Goal: Task Accomplishment & Management: Manage account settings

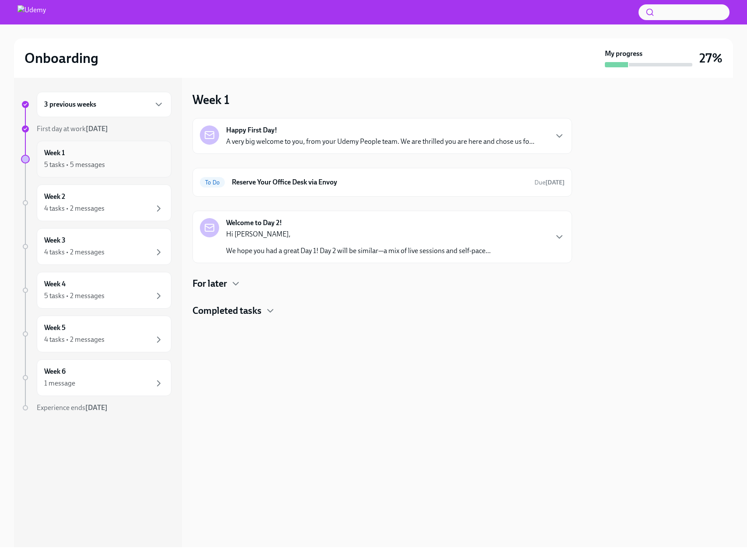
click at [90, 157] on div "Week 1 5 tasks • 5 messages" at bounding box center [104, 159] width 120 height 22
click at [551, 237] on div "Welcome to Day 2! Hi [PERSON_NAME], We hope you had a great Day 1! Day 2 will b…" at bounding box center [382, 237] width 365 height 38
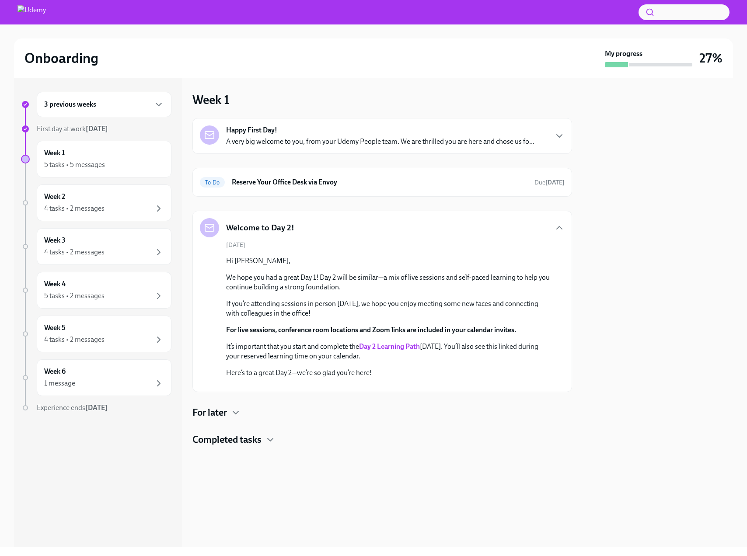
scroll to position [61, 0]
click at [221, 419] on h4 "For later" at bounding box center [209, 412] width 35 height 13
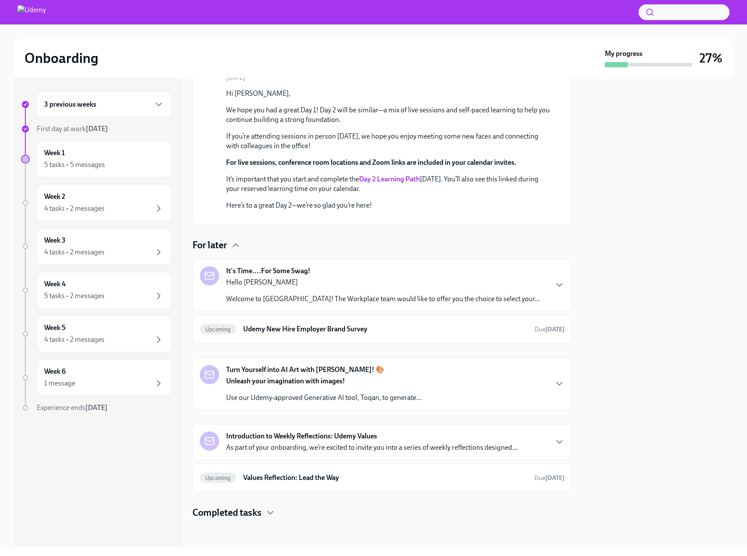
scroll to position [261, 0]
click at [554, 290] on icon "button" at bounding box center [559, 285] width 10 height 10
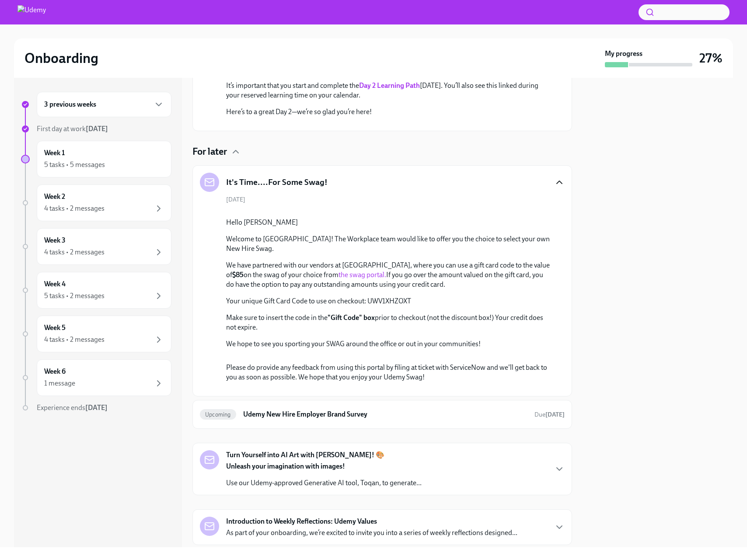
click at [552, 192] on div "It's Time....For Some Swag!" at bounding box center [382, 182] width 365 height 19
click at [555, 188] on icon "button" at bounding box center [559, 182] width 10 height 10
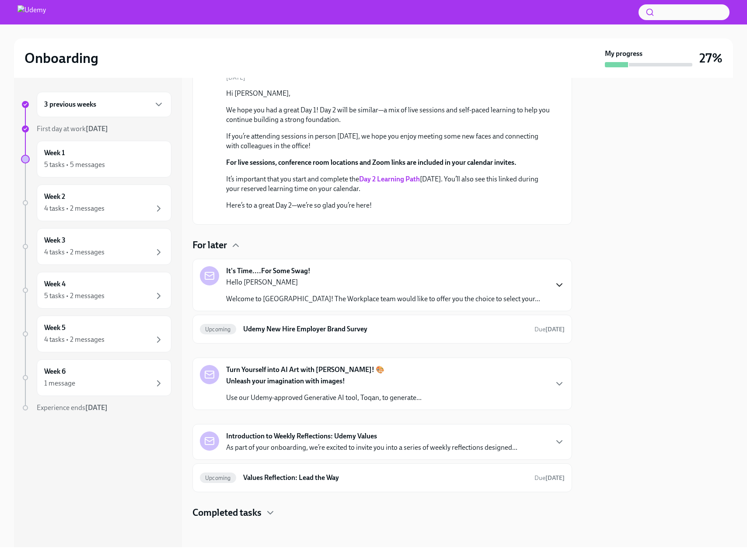
scroll to position [302, 0]
click at [106, 165] on div "5 tasks • 5 messages" at bounding box center [104, 165] width 120 height 10
click at [111, 112] on div "3 previous weeks" at bounding box center [104, 104] width 135 height 25
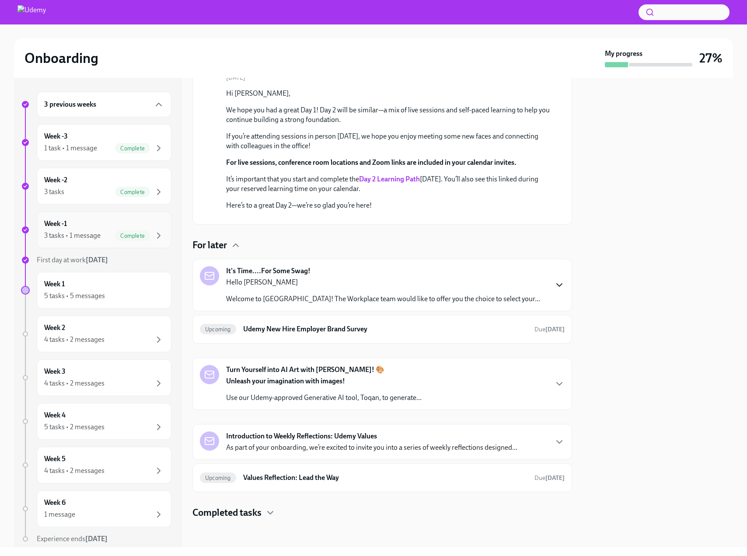
click at [91, 236] on div "3 tasks • 1 message" at bounding box center [72, 236] width 56 height 10
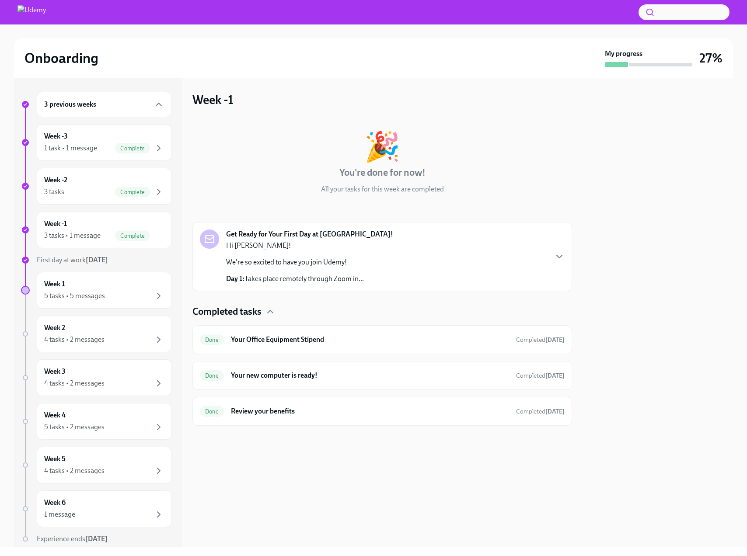
click at [550, 253] on div "Get Ready for Your First Day at [GEOGRAPHIC_DATA]! Hi [PERSON_NAME]! We're so e…" at bounding box center [382, 257] width 365 height 54
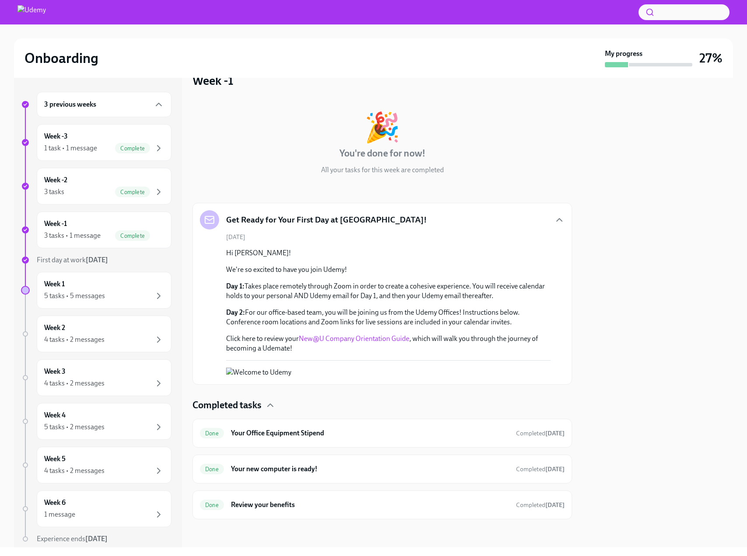
scroll to position [144, 0]
click at [90, 238] on div "3 tasks • 1 message" at bounding box center [72, 236] width 56 height 10
click at [95, 129] on div "Week -3 1 task • 1 message Complete" at bounding box center [104, 142] width 135 height 37
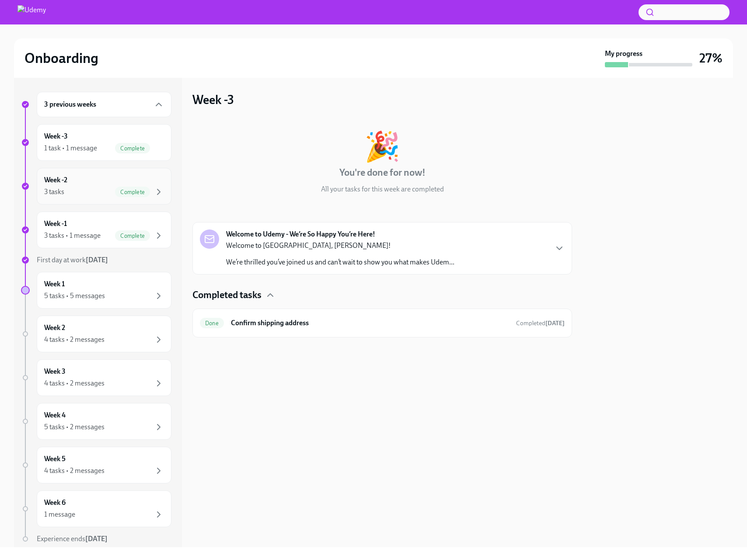
click at [87, 175] on div "Week -2 3 tasks Complete" at bounding box center [104, 186] width 120 height 22
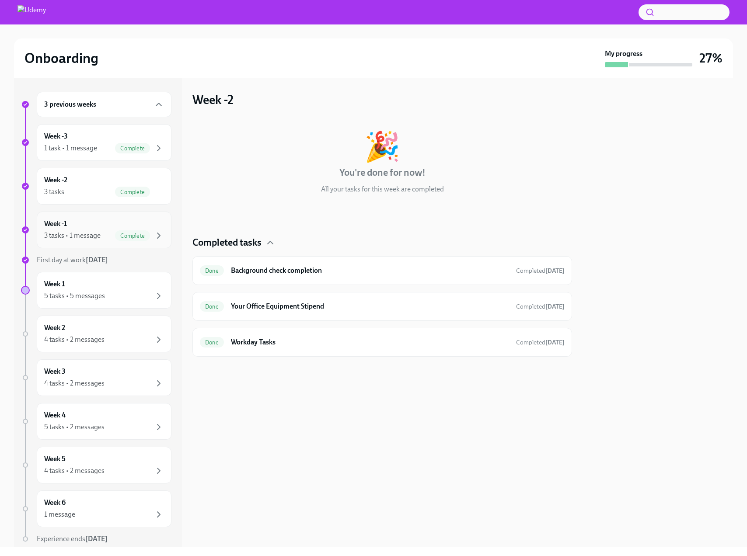
click at [88, 227] on div "Week -1 3 tasks • 1 message Complete" at bounding box center [104, 230] width 120 height 22
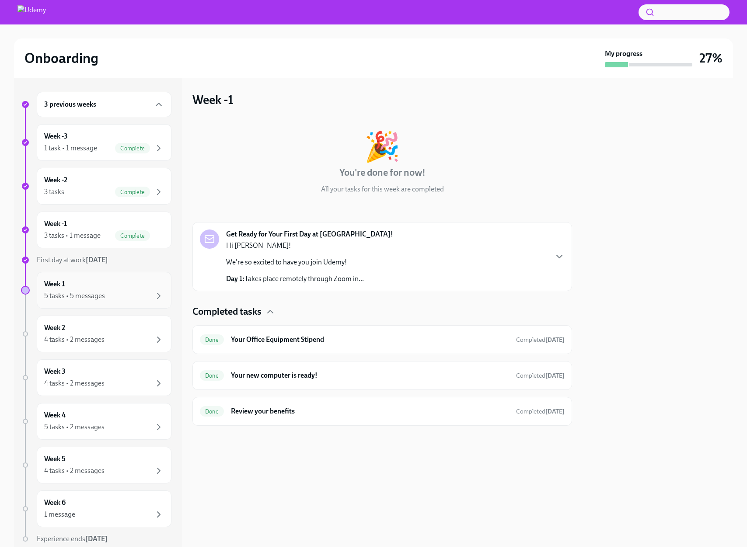
click at [94, 289] on div "Week 1 5 tasks • 5 messages" at bounding box center [104, 291] width 120 height 22
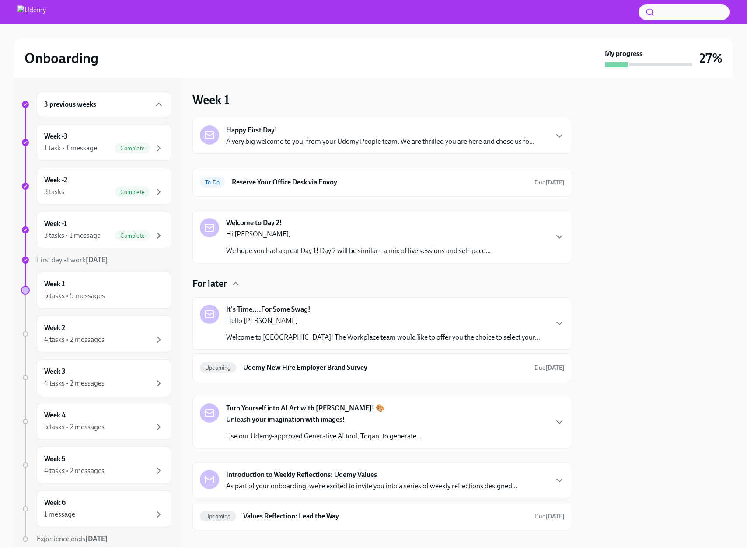
scroll to position [38, 0]
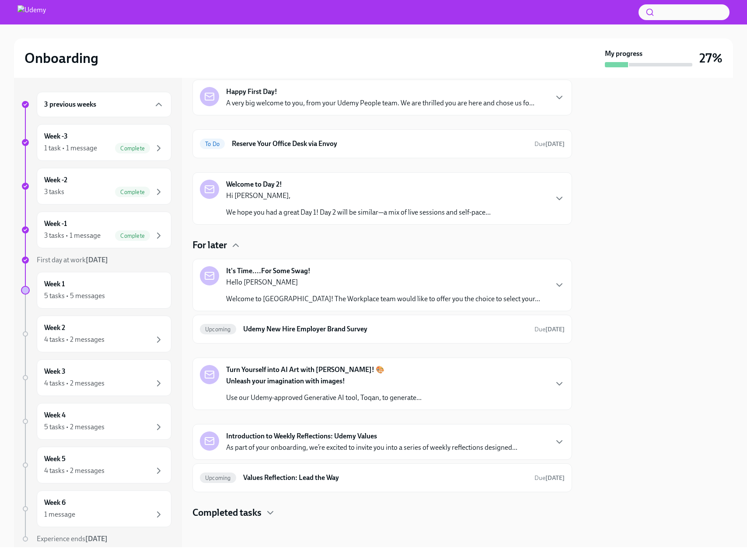
click at [363, 182] on div "Welcome to Day 2! Hi [PERSON_NAME], We hope you had a great Day 1! Day 2 will b…" at bounding box center [358, 199] width 265 height 38
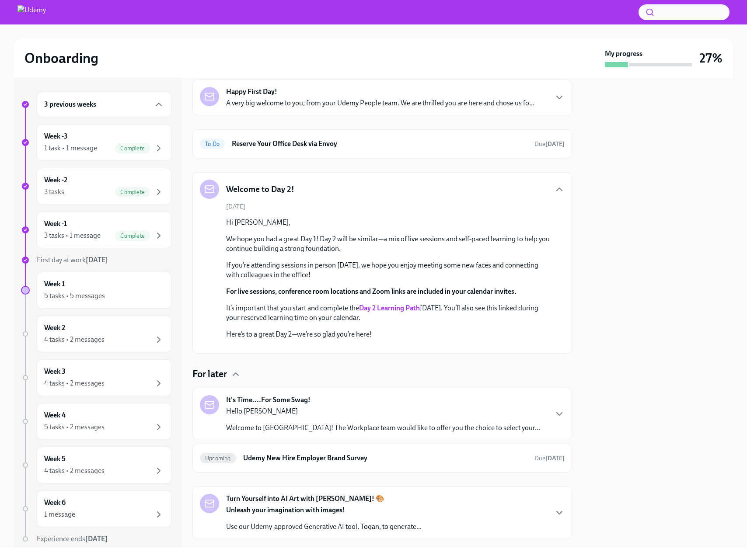
click at [313, 185] on div "Welcome to Day 2!" at bounding box center [382, 189] width 365 height 19
click at [555, 188] on icon "button" at bounding box center [559, 189] width 10 height 10
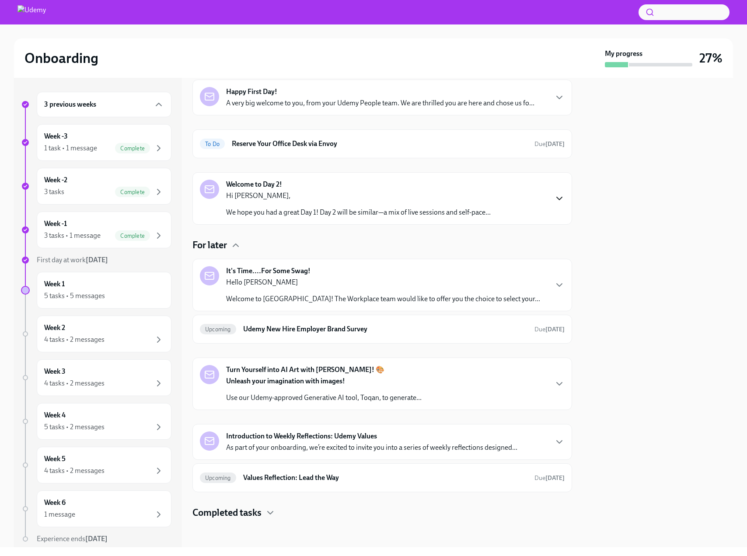
click at [414, 368] on div "Turn Yourself into AI Art with [PERSON_NAME]! 🎨 Unleash your imagination with i…" at bounding box center [324, 384] width 196 height 38
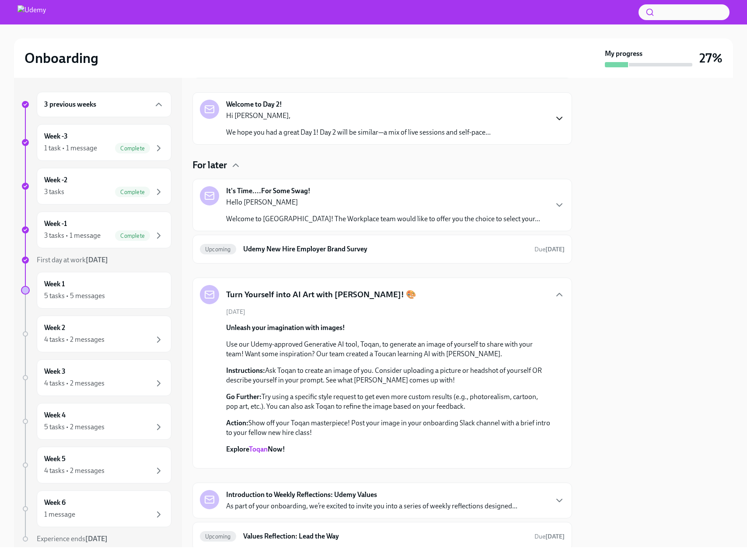
scroll to position [134, 0]
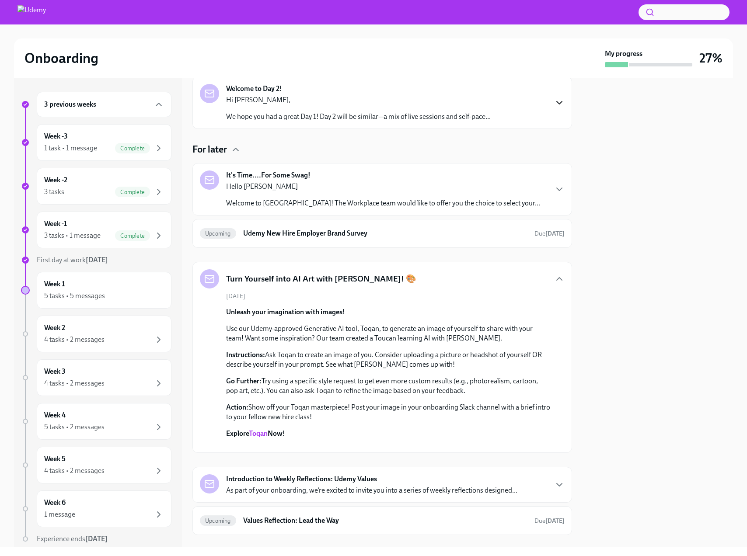
click at [264, 435] on link "Toqan" at bounding box center [258, 434] width 19 height 8
click at [99, 299] on div "5 tasks • 5 messages" at bounding box center [74, 296] width 61 height 10
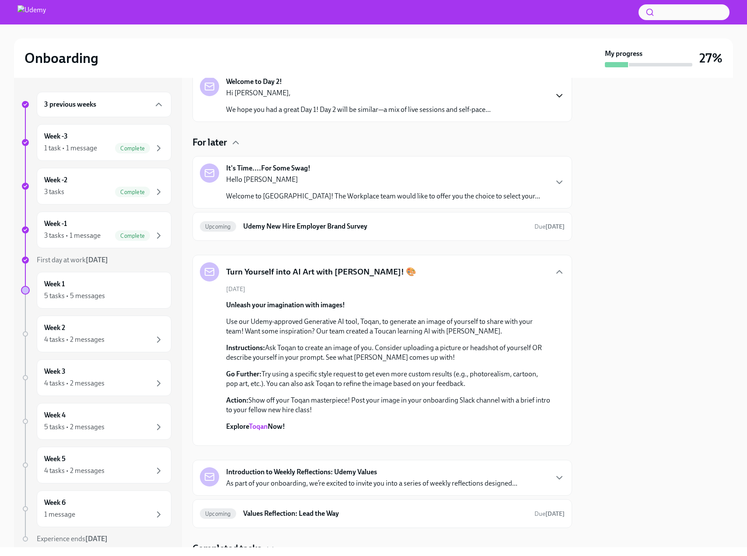
scroll to position [0, 0]
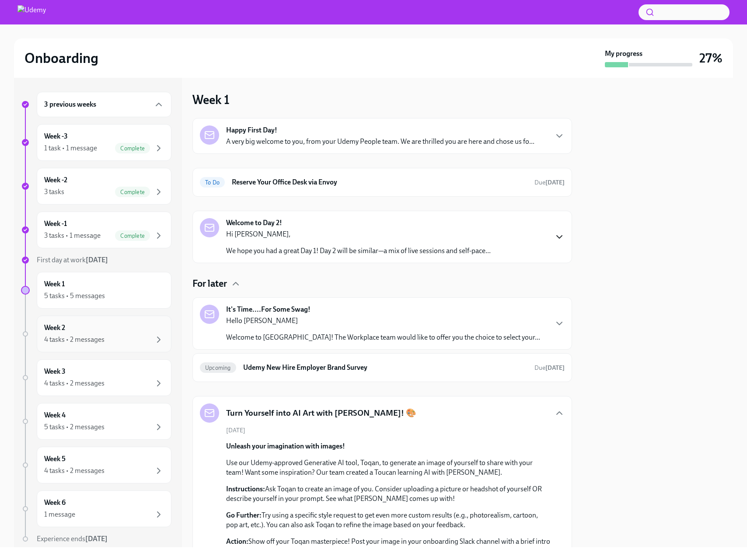
click at [98, 329] on div "Week 2 4 tasks • 2 messages" at bounding box center [104, 334] width 120 height 22
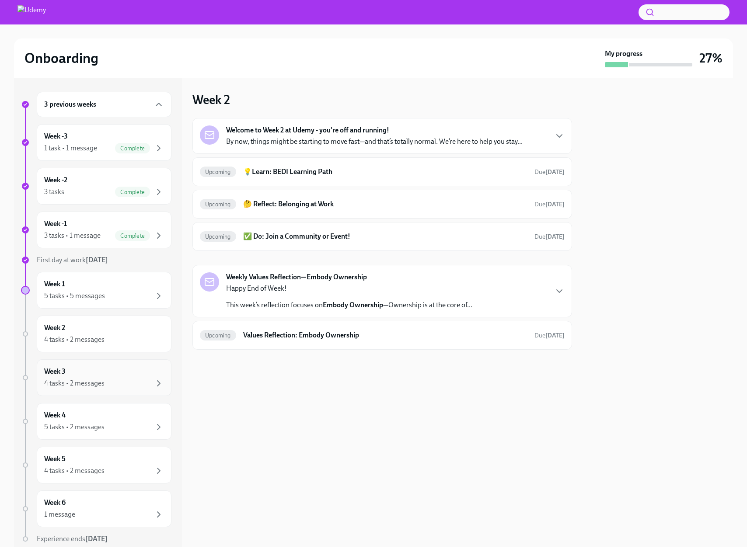
click at [118, 380] on div "4 tasks • 2 messages" at bounding box center [104, 383] width 120 height 10
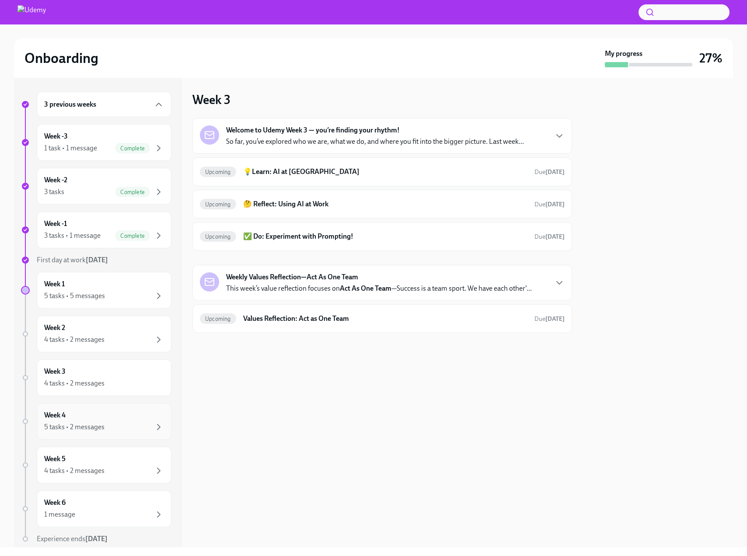
click at [121, 414] on div "Week 4 5 tasks • 2 messages" at bounding box center [104, 422] width 120 height 22
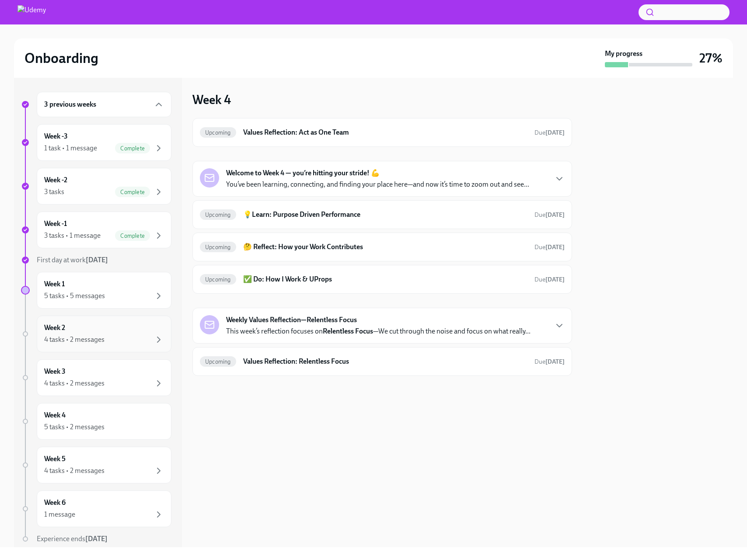
click at [105, 342] on div "4 tasks • 2 messages" at bounding box center [104, 340] width 120 height 10
